Goal: Transaction & Acquisition: Purchase product/service

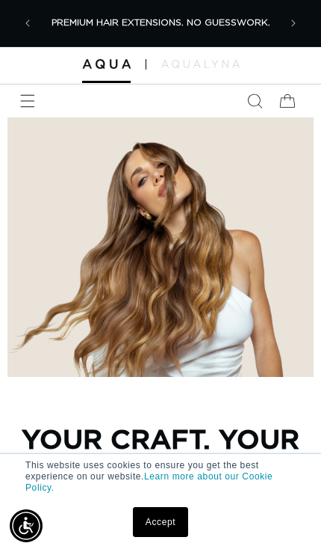
click at [31, 101] on icon "Menu" at bounding box center [27, 100] width 15 height 15
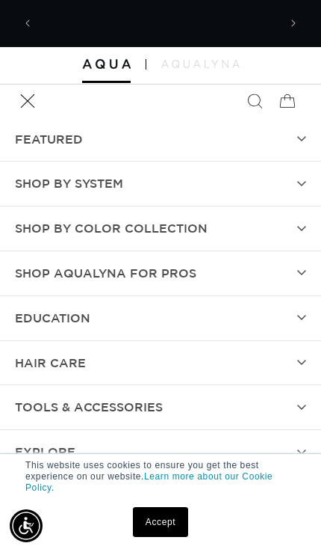
scroll to position [0, 239]
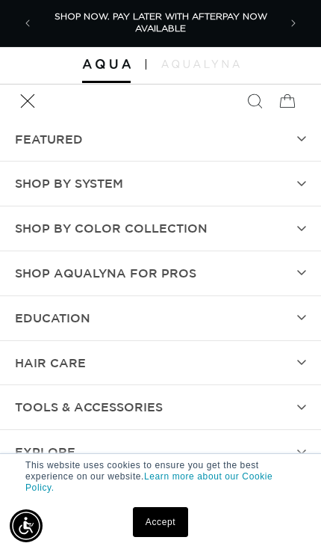
click at [168, 519] on link "Accept" at bounding box center [160, 522] width 55 height 30
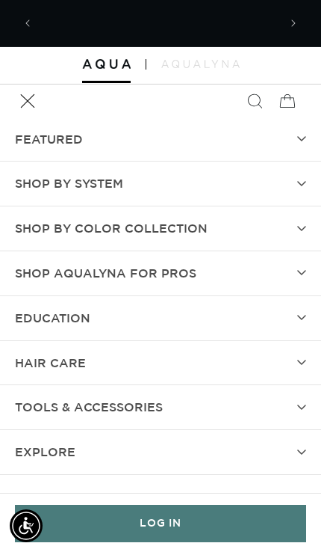
scroll to position [0, 479]
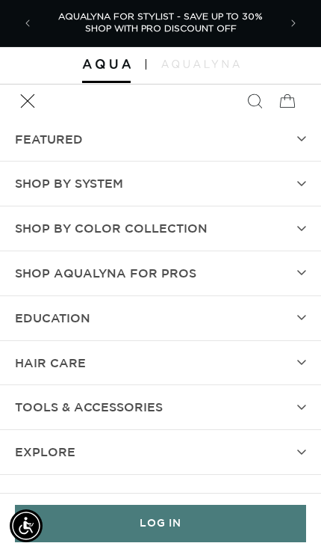
click at [139, 191] on summary "SHOP BY SYSTEM" at bounding box center [160, 183] width 321 height 44
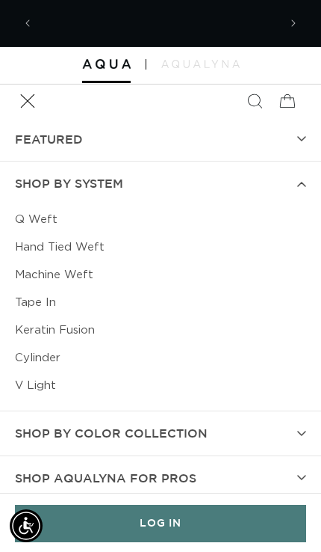
scroll to position [0, 0]
click at [48, 355] on link "Cylinder" at bounding box center [161, 358] width 292 height 28
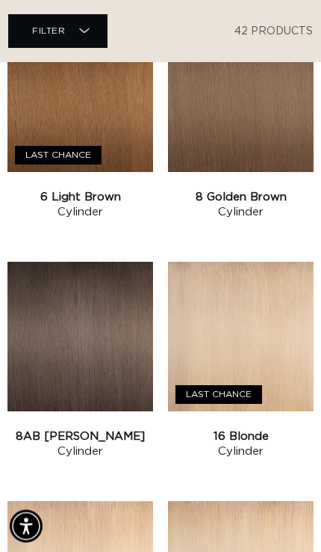
scroll to position [1332, 0]
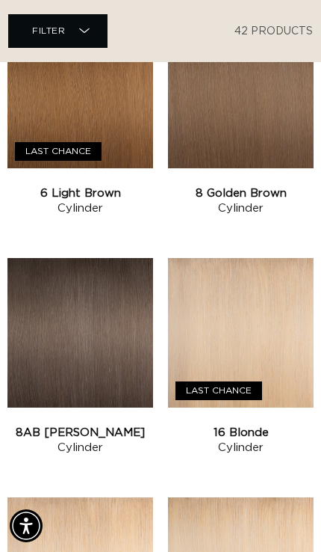
click at [289, 425] on link "16 Blonde Cylinder" at bounding box center [241, 440] width 146 height 30
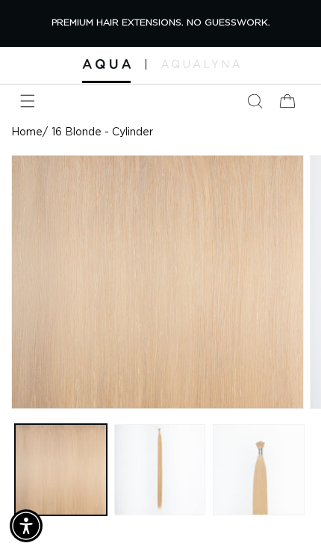
click at [262, 502] on button "Load image 3 in gallery view" at bounding box center [259, 470] width 92 height 92
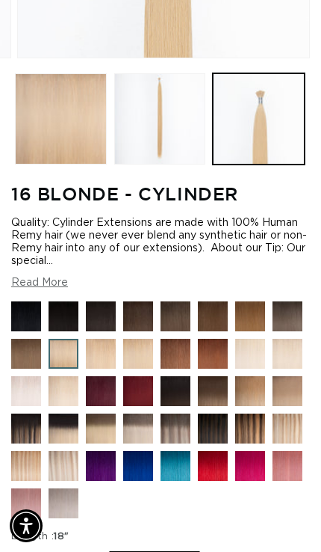
scroll to position [366, 0]
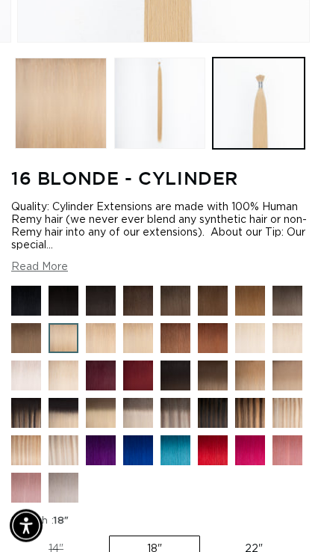
click at [220, 375] on img at bounding box center [224, 349] width 52 height 52
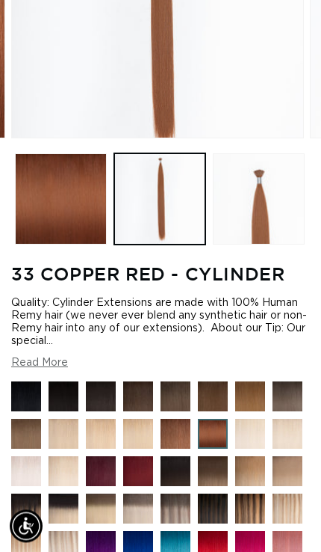
scroll to position [280, 0]
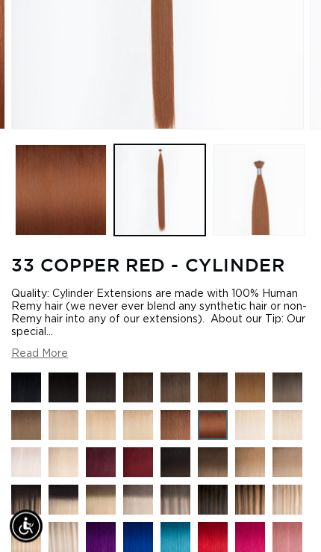
click at [184, 462] on img at bounding box center [187, 436] width 52 height 52
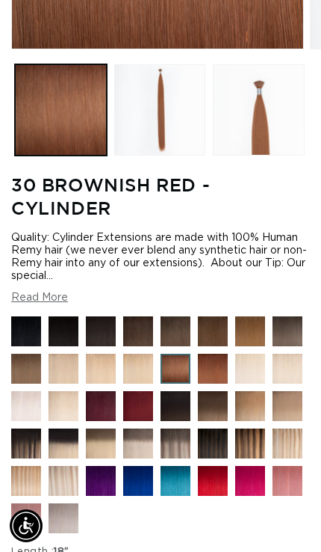
scroll to position [0, 565]
click at [212, 406] on img at bounding box center [224, 380] width 52 height 52
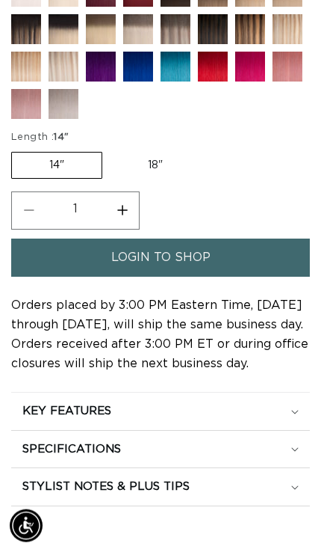
scroll to position [756, 0]
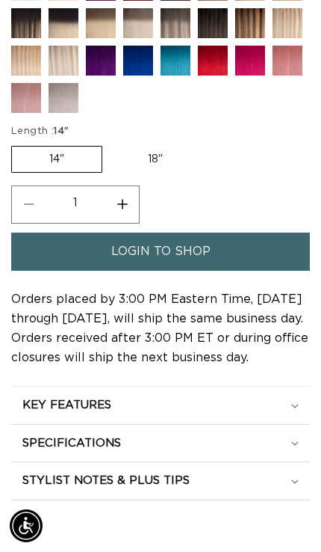
click at [144, 172] on label "18" Variant sold out or unavailable" at bounding box center [156, 159] width 90 height 25
click at [111, 144] on input "18" Variant sold out or unavailable" at bounding box center [110, 143] width 1 height 1
radio input "true"
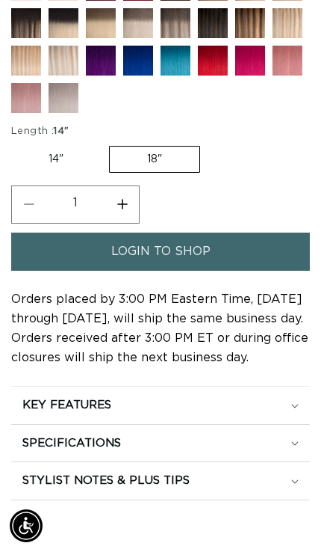
scroll to position [0, 283]
click at [201, 271] on span "login to shop" at bounding box center [160, 252] width 99 height 38
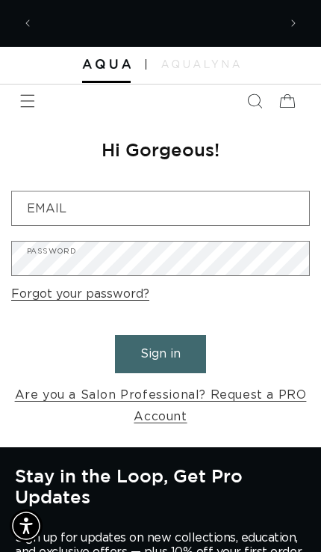
scroll to position [0, 479]
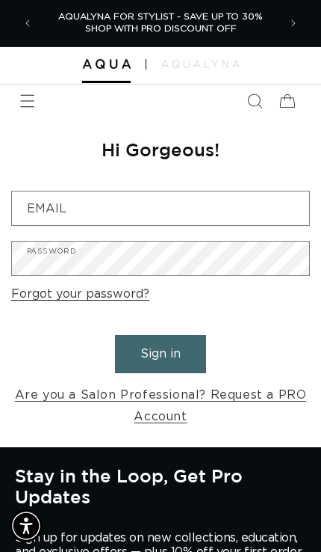
click at [123, 299] on link "Forgot your password?" at bounding box center [80, 294] width 138 height 22
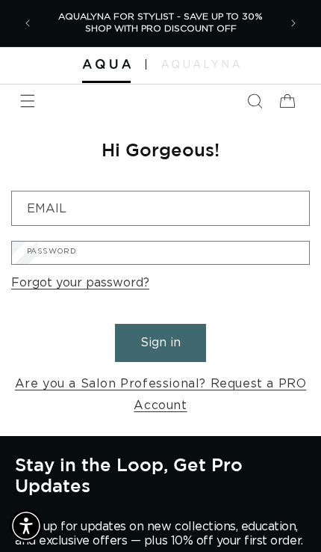
click at [0, 0] on div "We will send you an email to reset your password Email Submit Cancel" at bounding box center [0, 0] width 0 height 0
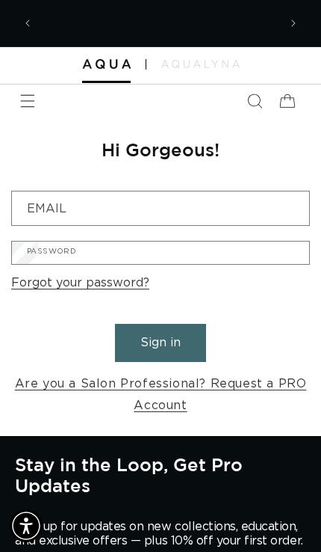
click at [0, 0] on input "Email" at bounding box center [0, 0] width 0 height 0
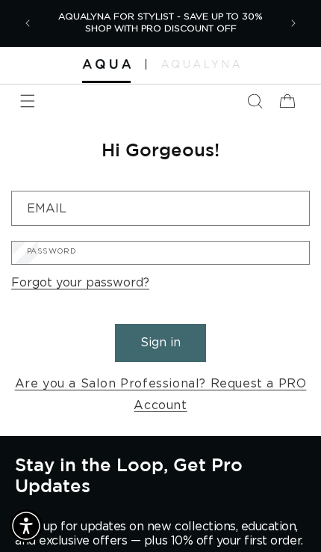
click at [0, 0] on input "paolavera@dbcglobal.net" at bounding box center [0, 0] width 0 height 0
type input "paolavera@sbcglobal.net"
click at [0, 0] on button "Submit" at bounding box center [0, 0] width 0 height 0
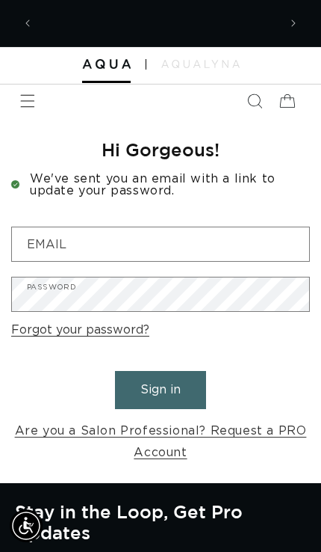
scroll to position [0, 239]
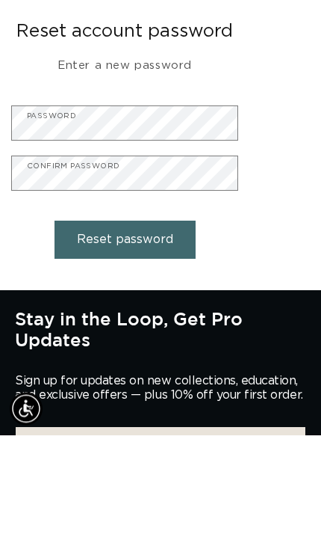
click at [170, 338] on button "Reset password" at bounding box center [125, 357] width 141 height 38
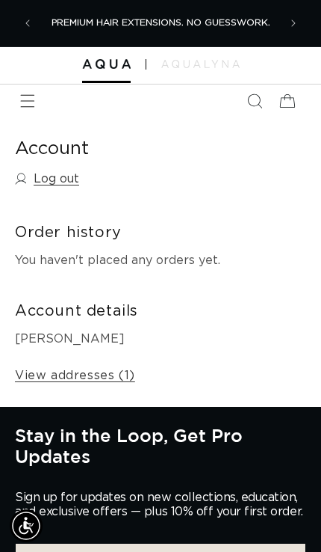
click at [31, 95] on icon "Menu" at bounding box center [27, 100] width 15 height 15
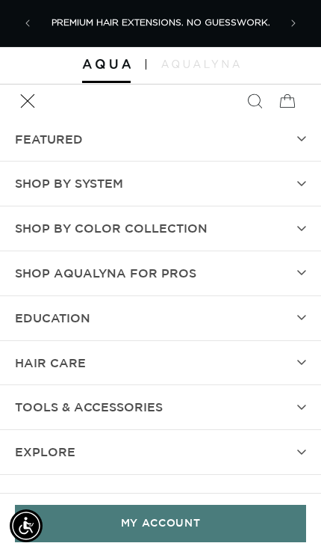
click at [265, 177] on summary "SHOP BY SYSTEM" at bounding box center [160, 183] width 321 height 44
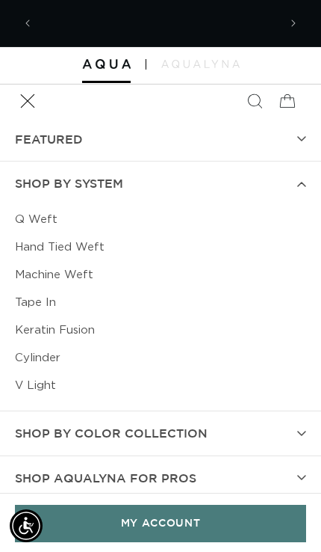
scroll to position [0, 239]
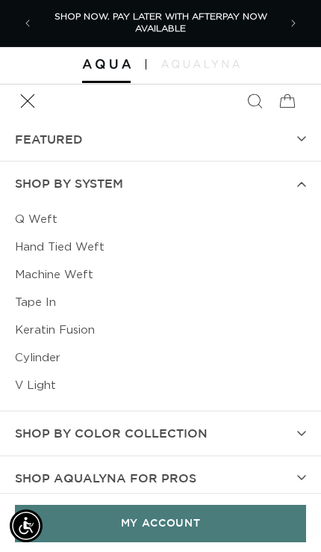
click at [60, 363] on link "Cylinder" at bounding box center [161, 358] width 292 height 28
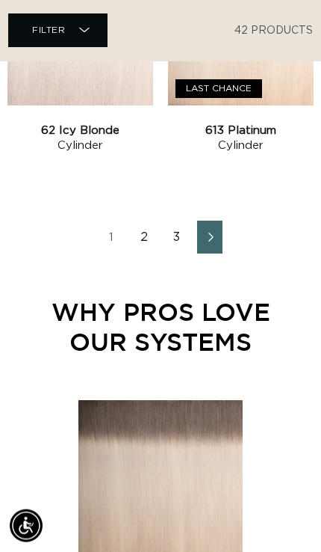
scroll to position [2831, 0]
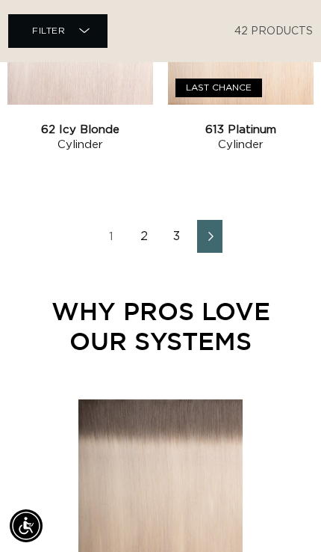
click at [138, 233] on link "2" at bounding box center [144, 236] width 25 height 33
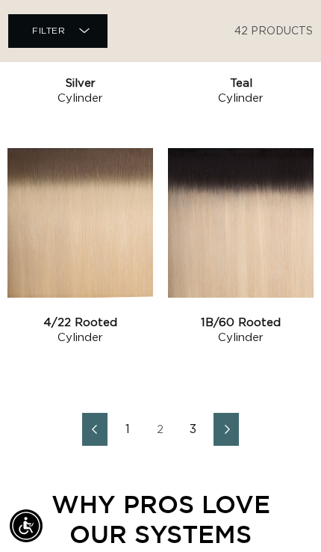
click at [190, 428] on link "3" at bounding box center [193, 429] width 25 height 33
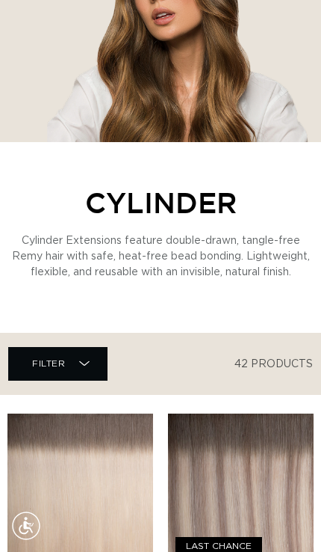
scroll to position [514, 0]
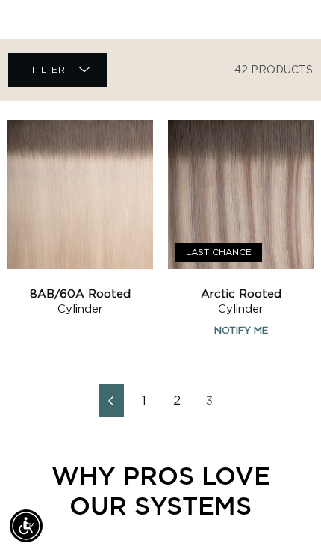
click at [141, 401] on link "1" at bounding box center [144, 400] width 25 height 33
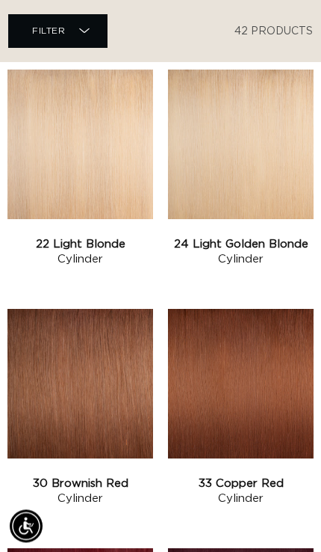
scroll to position [1830, 0]
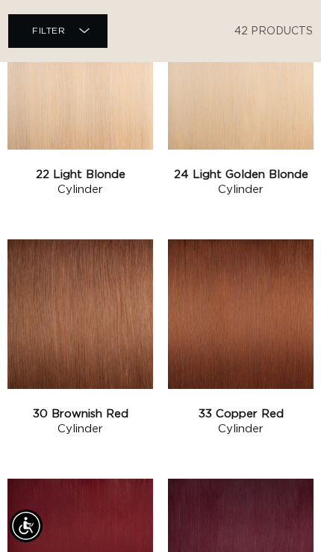
click at [253, 407] on link "33 Copper Red Cylinder" at bounding box center [241, 422] width 146 height 30
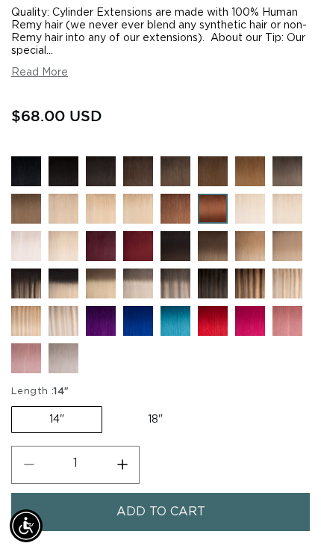
scroll to position [0, 283]
click at [57, 79] on button "Read More" at bounding box center [39, 73] width 57 height 13
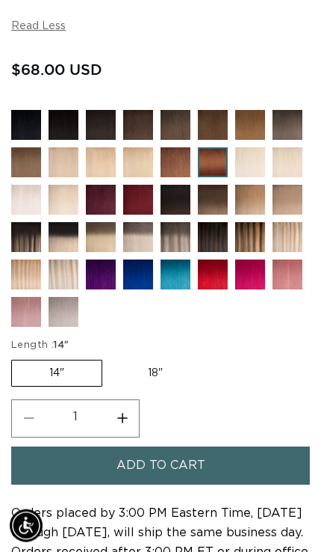
scroll to position [914, 0]
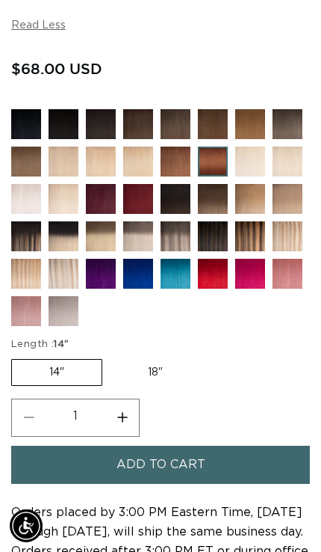
click at [153, 385] on label "18" Variant sold out or unavailable" at bounding box center [156, 372] width 90 height 25
click at [111, 357] on input "18" Variant sold out or unavailable" at bounding box center [110, 356] width 1 height 1
radio input "true"
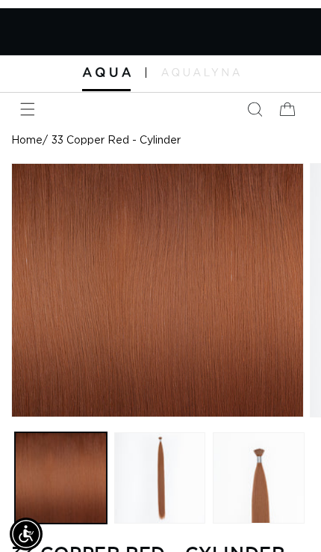
scroll to position [0, 565]
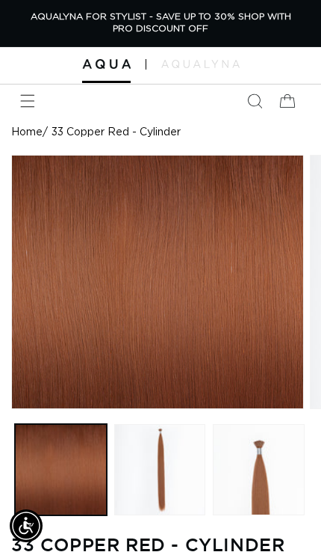
click at [30, 106] on icon "Menu" at bounding box center [27, 100] width 15 height 15
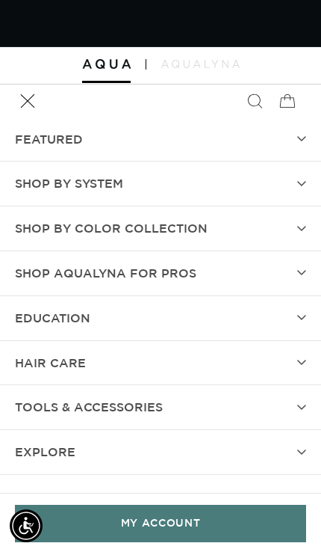
scroll to position [0, 0]
click at [293, 173] on summary "SHOP BY SYSTEM" at bounding box center [160, 183] width 321 height 44
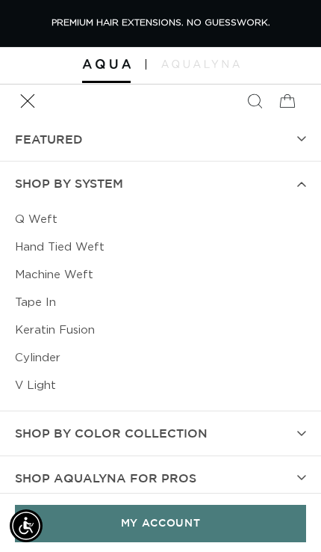
click at [95, 332] on link "Keratin Fusion" at bounding box center [161, 330] width 292 height 28
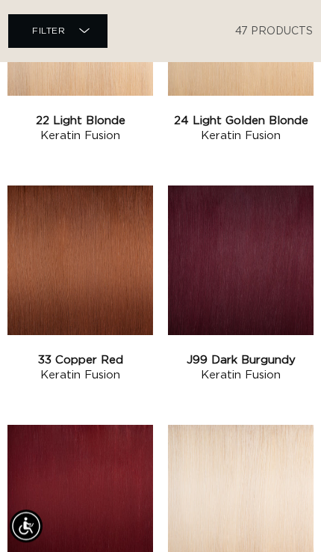
scroll to position [1883, 0]
click at [125, 353] on link "33 Copper Red Keratin Fusion" at bounding box center [80, 368] width 146 height 30
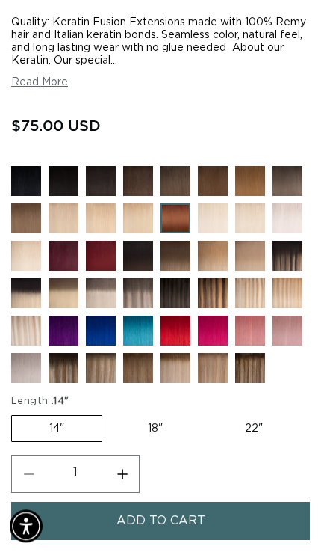
click at [153, 441] on label "18" Variant sold out or unavailable" at bounding box center [156, 428] width 90 height 25
click at [111, 413] on input "18" Variant sold out or unavailable" at bounding box center [110, 412] width 1 height 1
radio input "true"
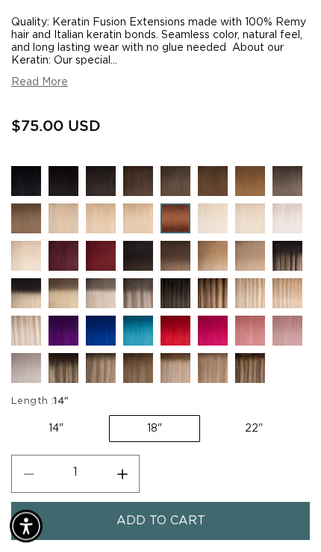
scroll to position [575, 0]
click at [272, 441] on label "22" Variant sold out or unavailable" at bounding box center [254, 428] width 93 height 25
click at [209, 413] on input "22" Variant sold out or unavailable" at bounding box center [208, 412] width 1 height 1
radio input "true"
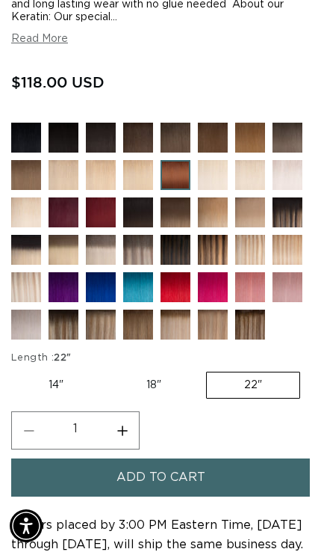
scroll to position [621, 0]
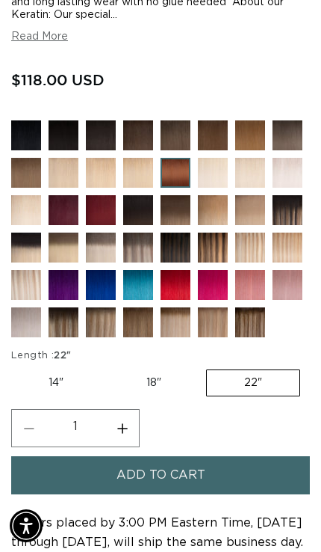
click at [70, 246] on img at bounding box center [75, 221] width 52 height 52
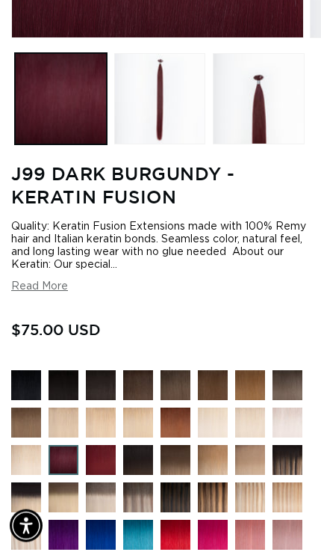
scroll to position [372, 0]
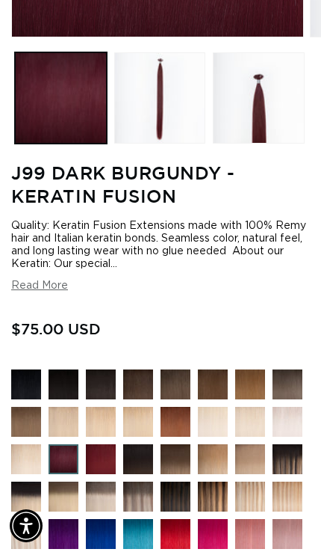
click at [104, 496] on img at bounding box center [112, 470] width 52 height 52
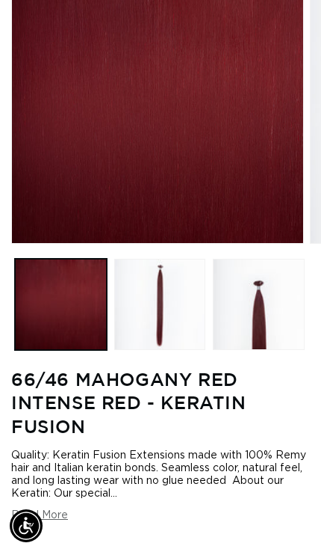
click at [176, 349] on button "Load image 2 in gallery view" at bounding box center [160, 305] width 92 height 92
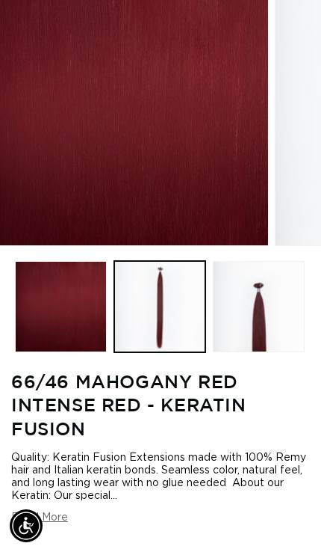
scroll to position [162, 0]
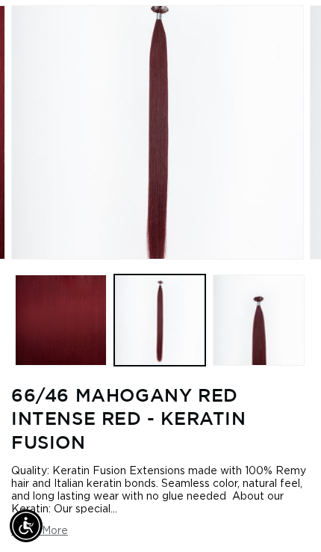
click at [247, 366] on button "Load image 3 in gallery view" at bounding box center [259, 320] width 92 height 92
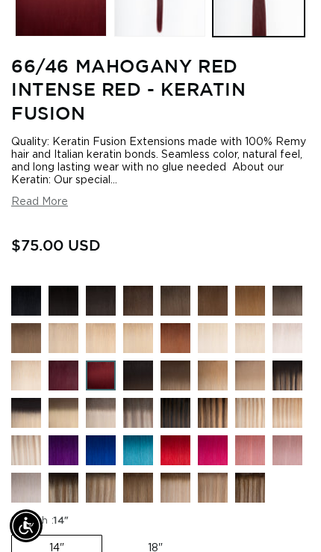
scroll to position [524, 0]
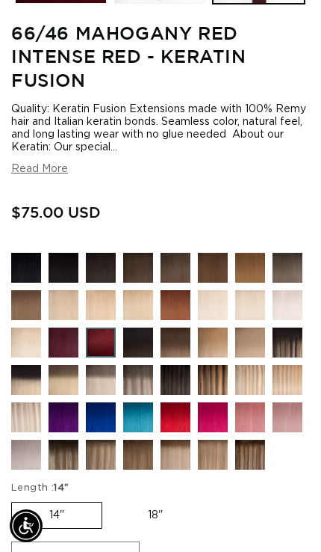
click at [182, 455] on img at bounding box center [187, 428] width 52 height 52
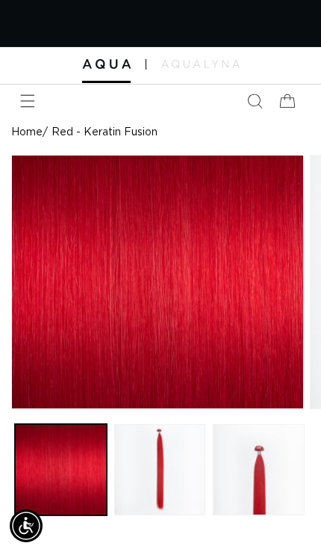
scroll to position [0, 283]
